Goal: Check status: Check status

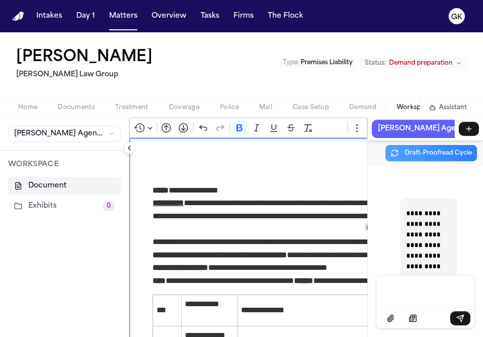
scroll to position [111286, 0]
